Goal: Task Accomplishment & Management: Use online tool/utility

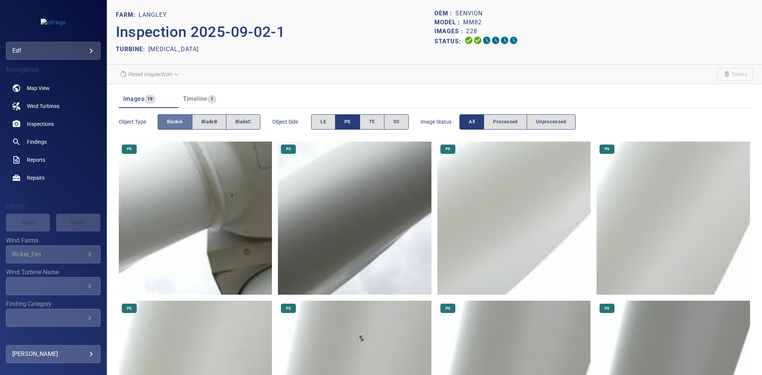
click at [187, 122] on button "bladeA" at bounding box center [175, 121] width 35 height 15
click at [259, 123] on button "bladeC" at bounding box center [243, 121] width 34 height 15
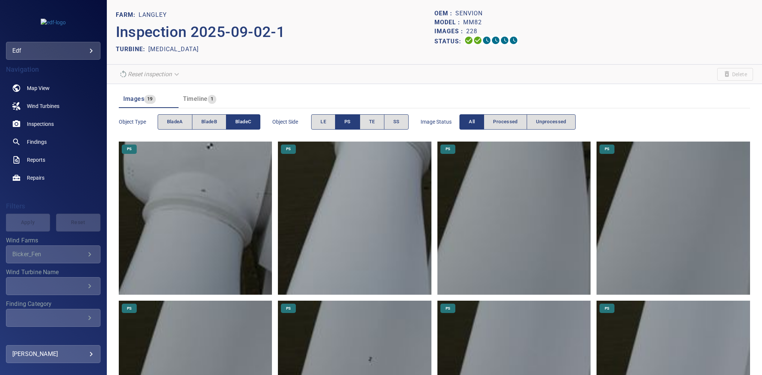
click at [342, 122] on button "PS" at bounding box center [347, 121] width 25 height 15
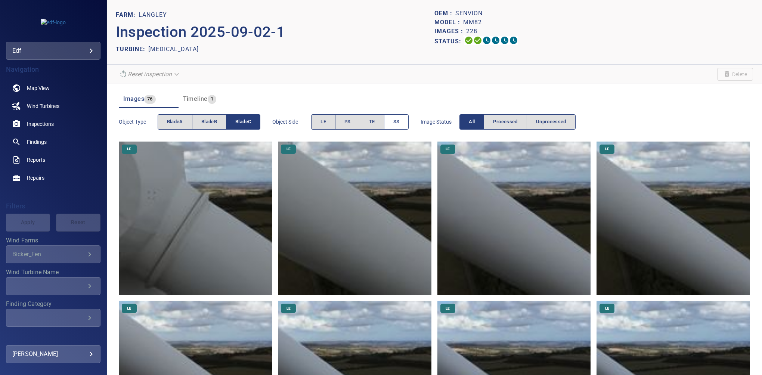
click at [401, 126] on button "SS" at bounding box center [396, 121] width 25 height 15
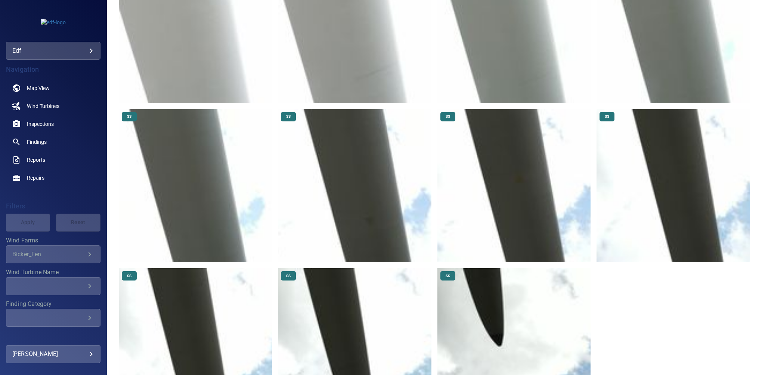
scroll to position [546, 0]
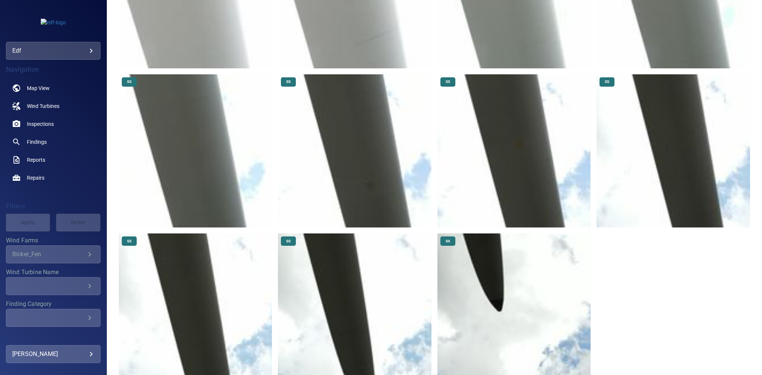
click at [676, 157] on img at bounding box center [674, 151] width 154 height 154
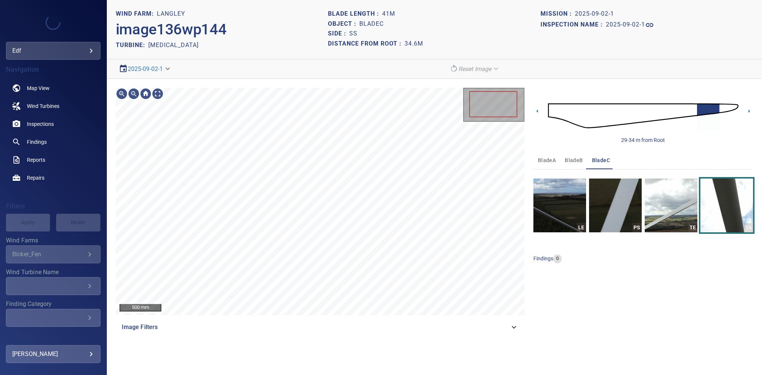
click at [510, 324] on icon at bounding box center [514, 327] width 9 height 9
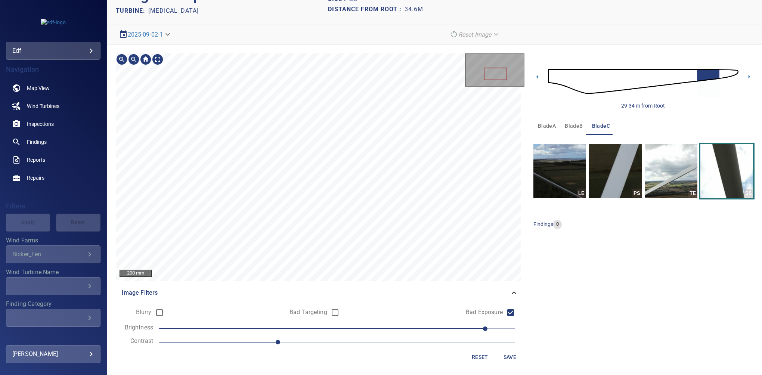
scroll to position [35, 0]
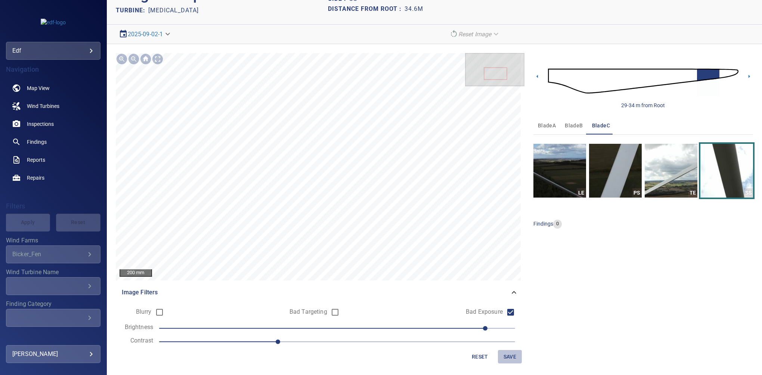
click at [511, 356] on span "Save" at bounding box center [510, 356] width 18 height 9
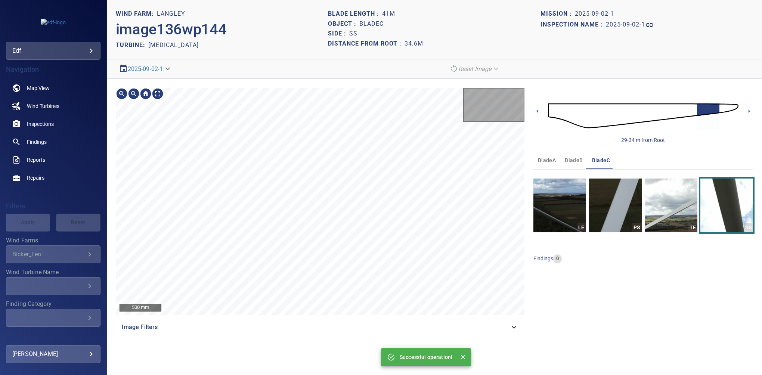
scroll to position [0, 0]
